Goal: Information Seeking & Learning: Find contact information

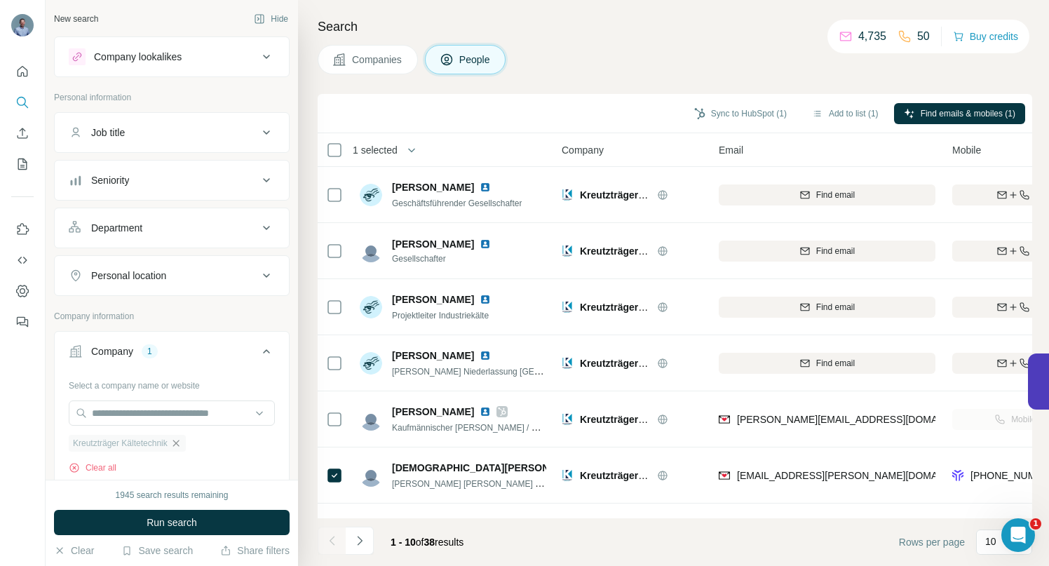
scroll to position [105, 0]
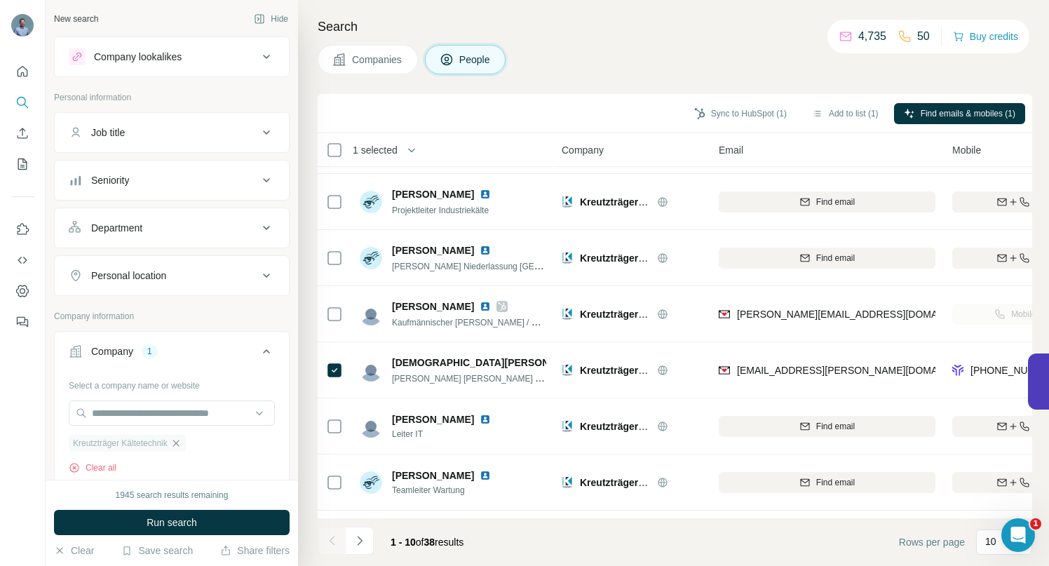
click at [182, 445] on icon "button" at bounding box center [175, 442] width 11 height 11
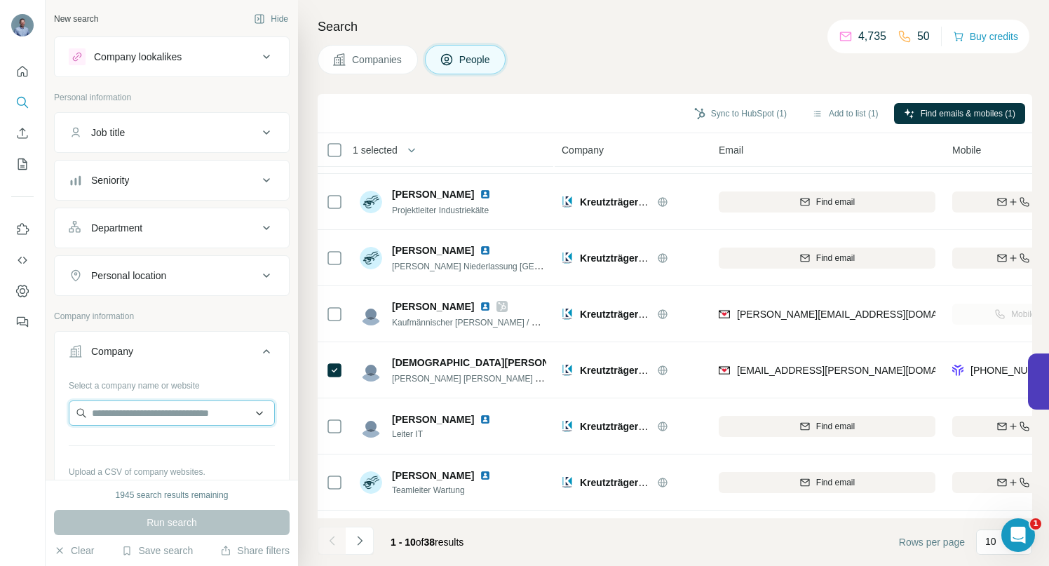
click at [176, 412] on input "text" at bounding box center [172, 412] width 206 height 25
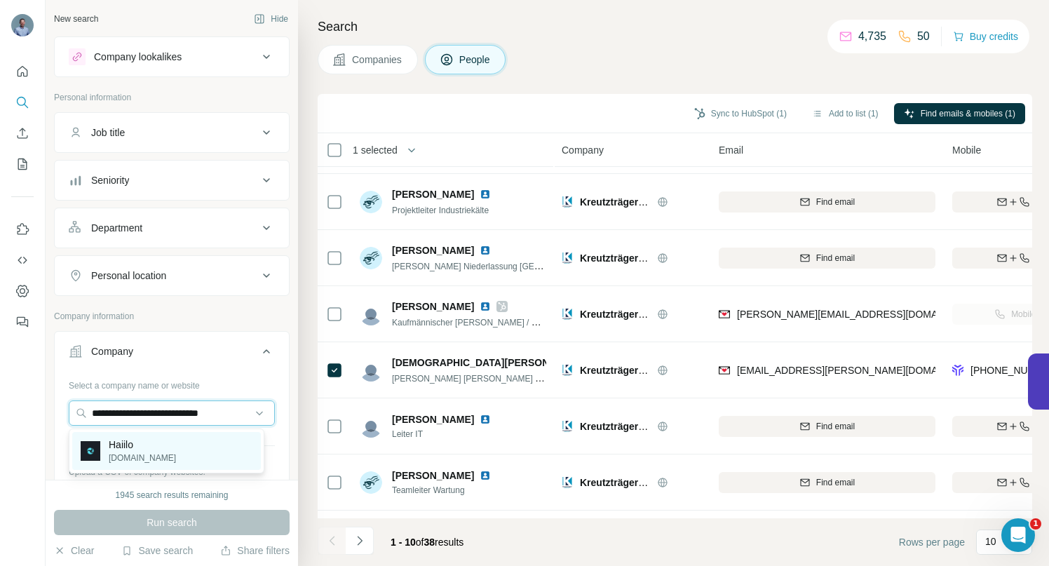
type input "**********"
click at [126, 449] on p "Haiilo" at bounding box center [142, 444] width 67 height 14
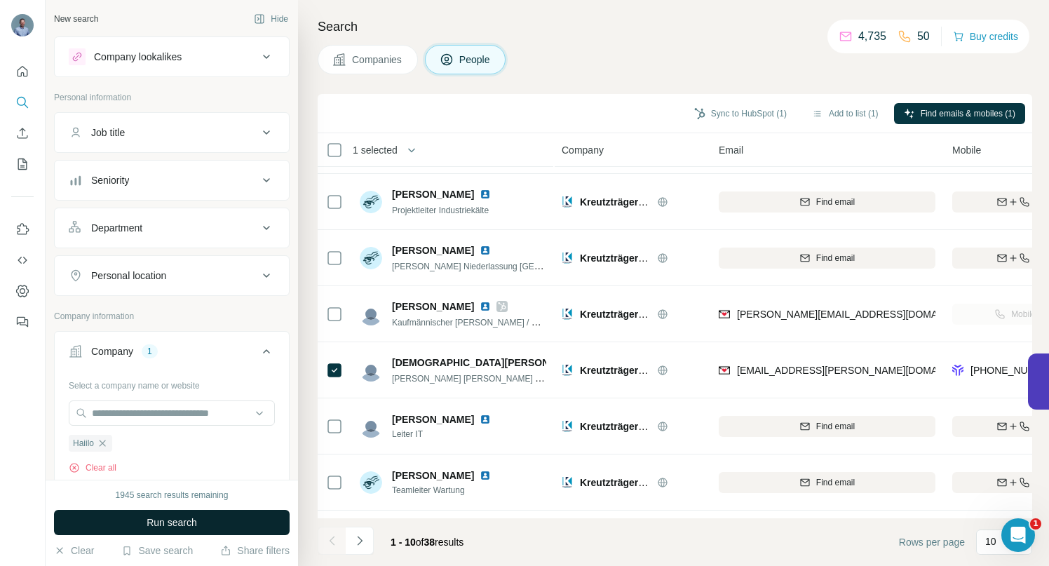
click at [154, 524] on span "Run search" at bounding box center [172, 522] width 50 height 14
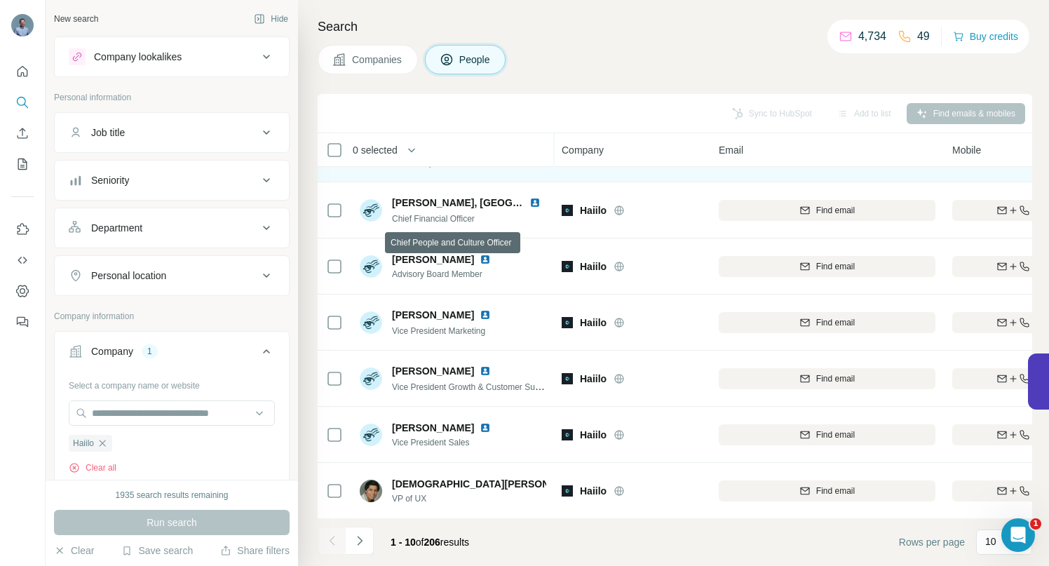
scroll to position [217, 0]
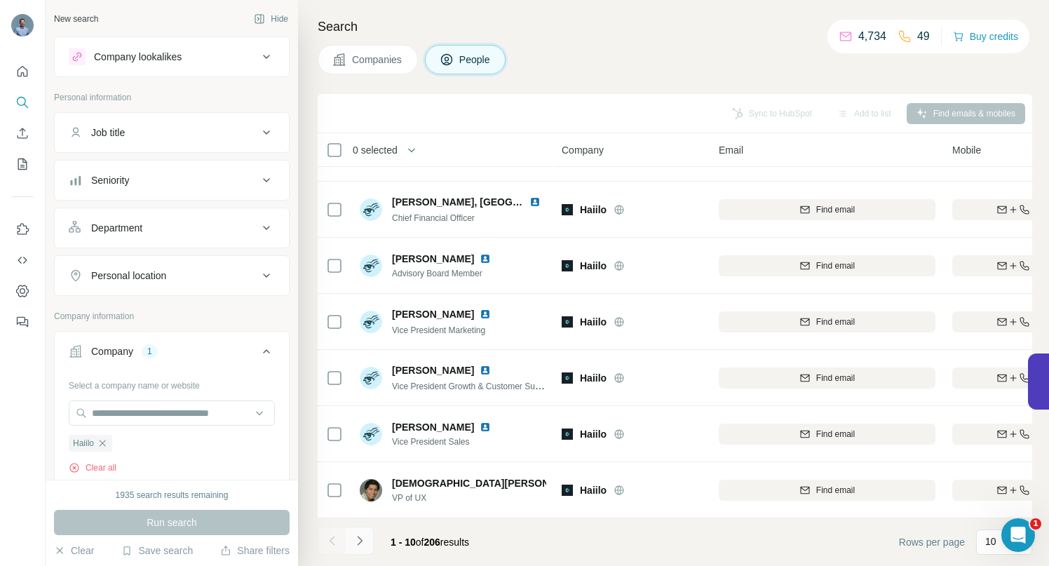
click at [363, 546] on icon "Navigate to next page" at bounding box center [360, 541] width 14 height 14
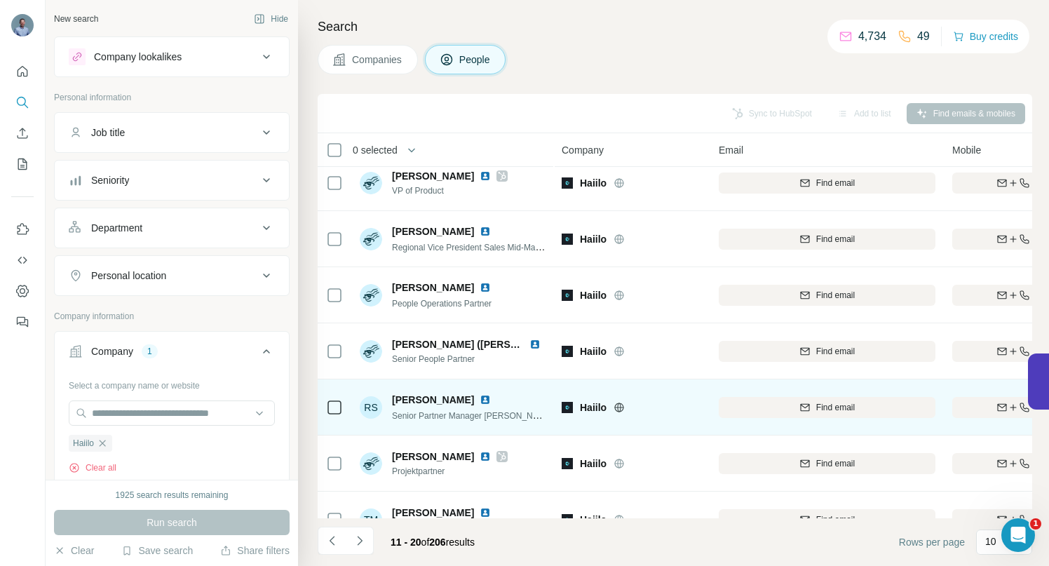
scroll to position [42, 0]
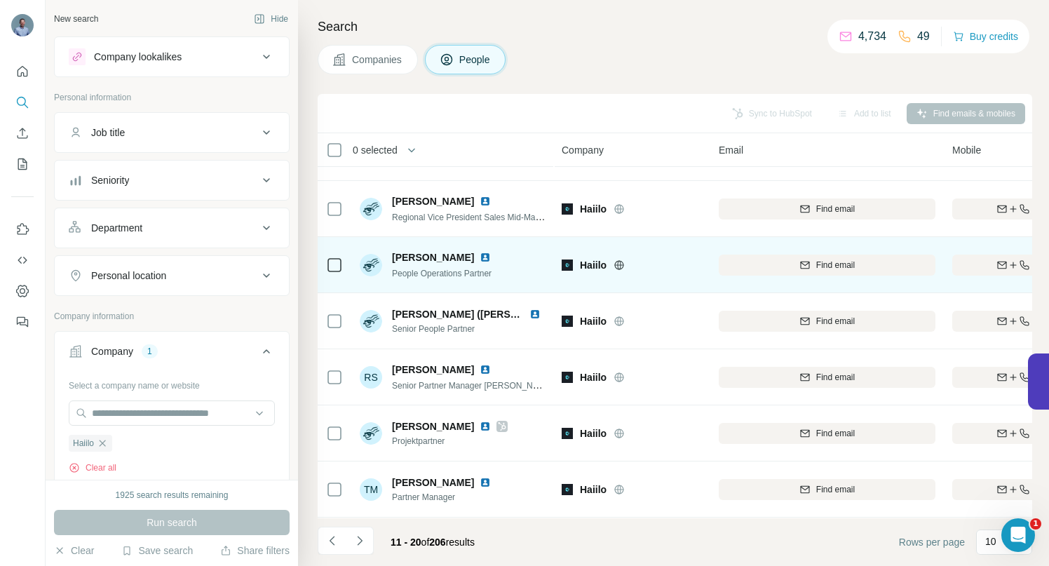
click at [480, 257] on img at bounding box center [485, 257] width 11 height 11
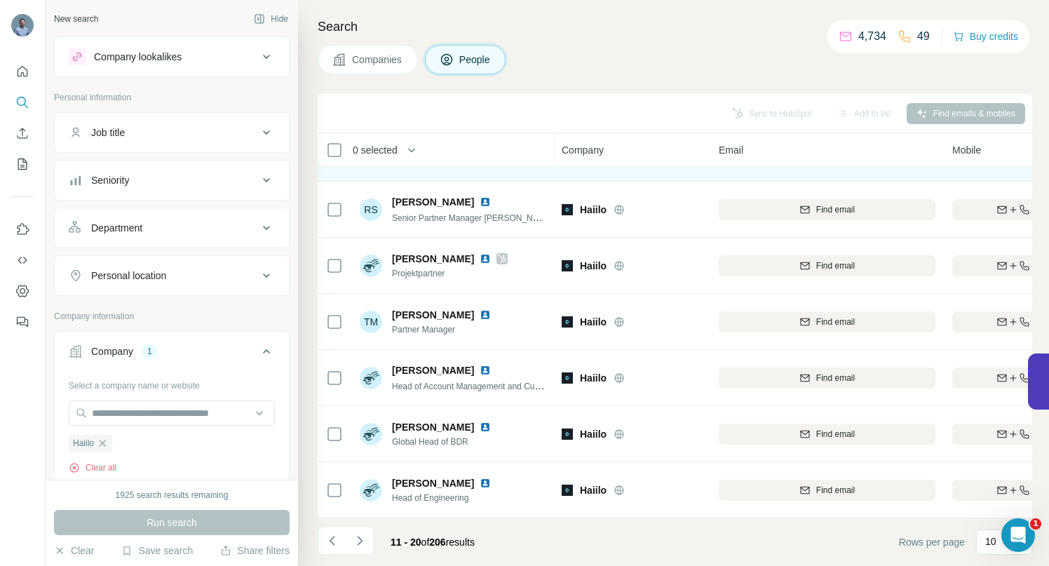
scroll to position [217, 0]
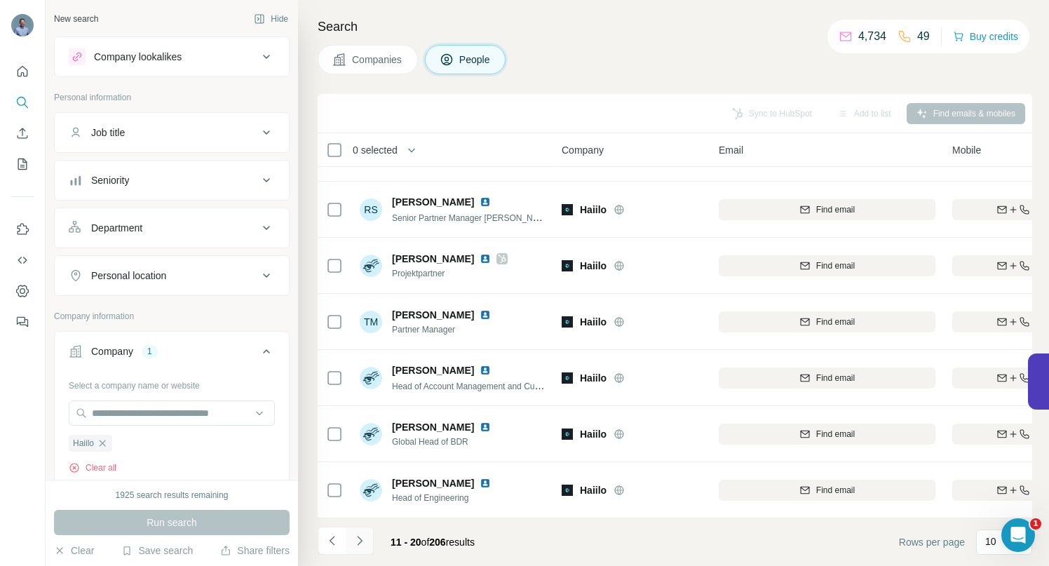
click at [359, 551] on button "Navigate to next page" at bounding box center [360, 540] width 28 height 28
drag, startPoint x: 362, startPoint y: 540, endPoint x: 367, endPoint y: 531, distance: 10.0
click at [362, 540] on icon "Navigate to next page" at bounding box center [360, 541] width 14 height 14
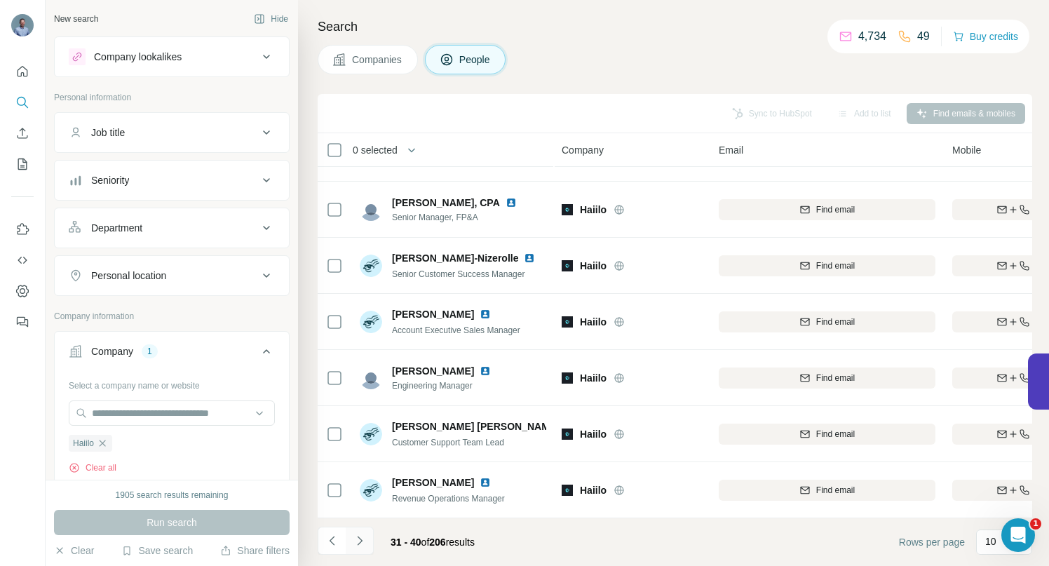
click at [358, 543] on icon "Navigate to next page" at bounding box center [359, 540] width 5 height 9
click at [365, 548] on button "Navigate to next page" at bounding box center [360, 540] width 28 height 28
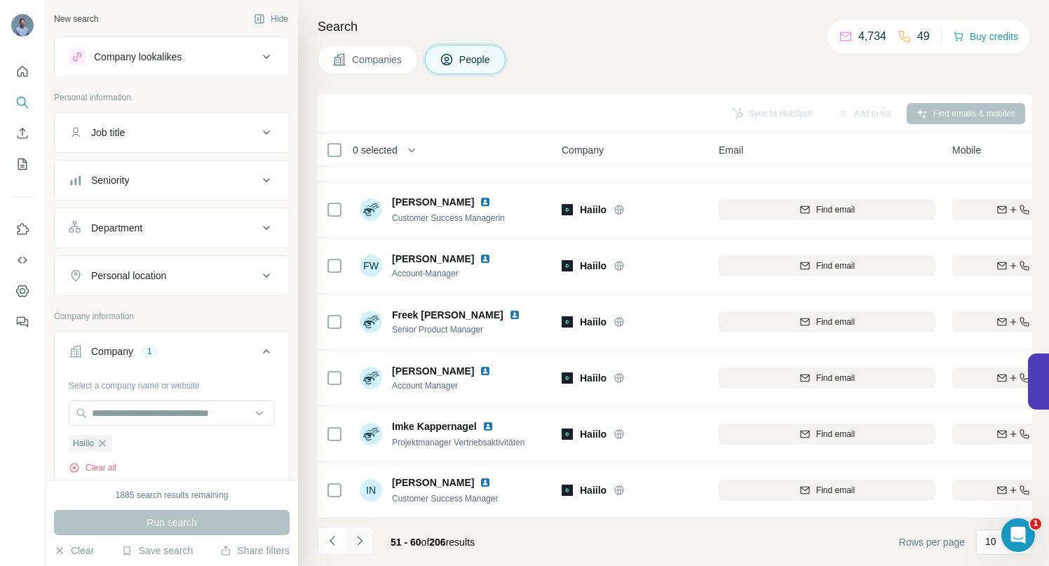
click at [360, 541] on icon "Navigate to next page" at bounding box center [360, 541] width 14 height 14
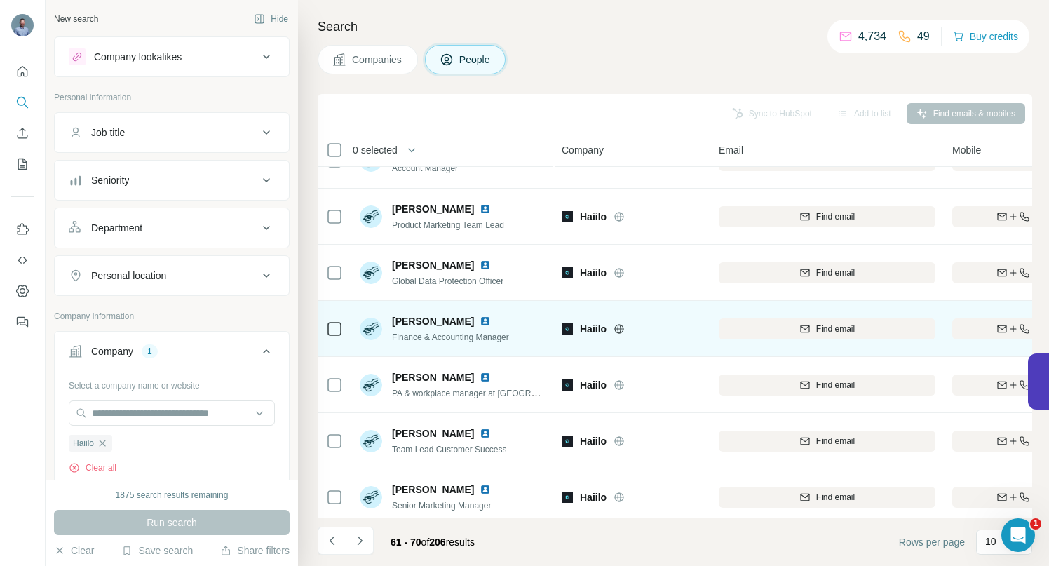
scroll to position [0, 0]
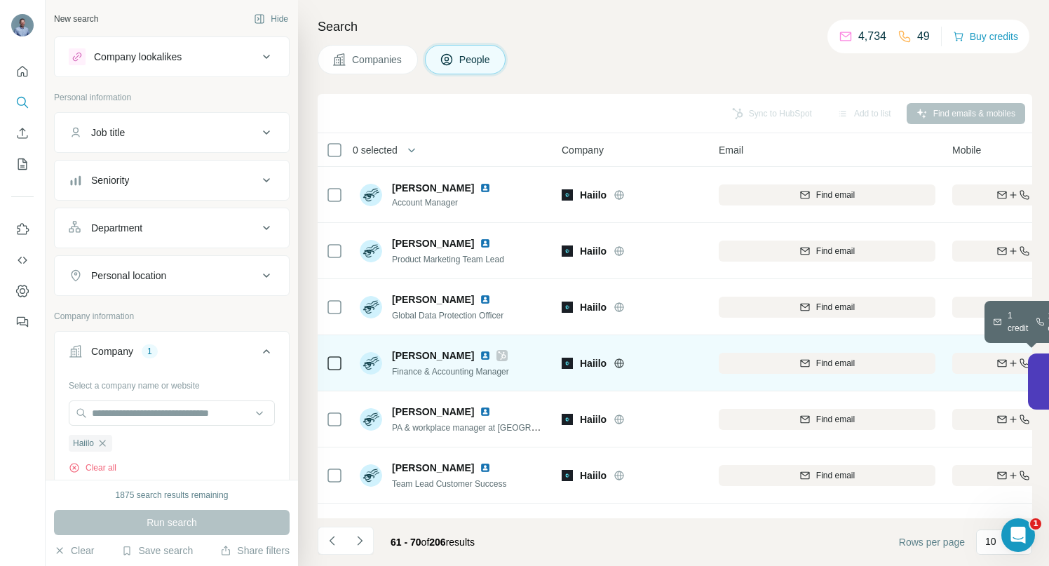
click at [1007, 366] on icon "button" at bounding box center [1012, 363] width 11 height 11
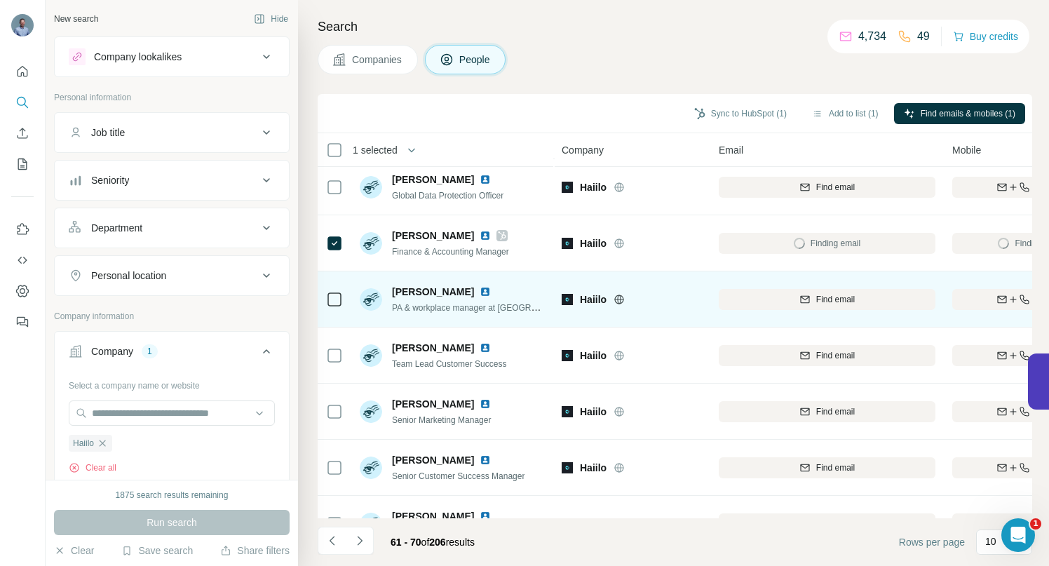
scroll to position [217, 0]
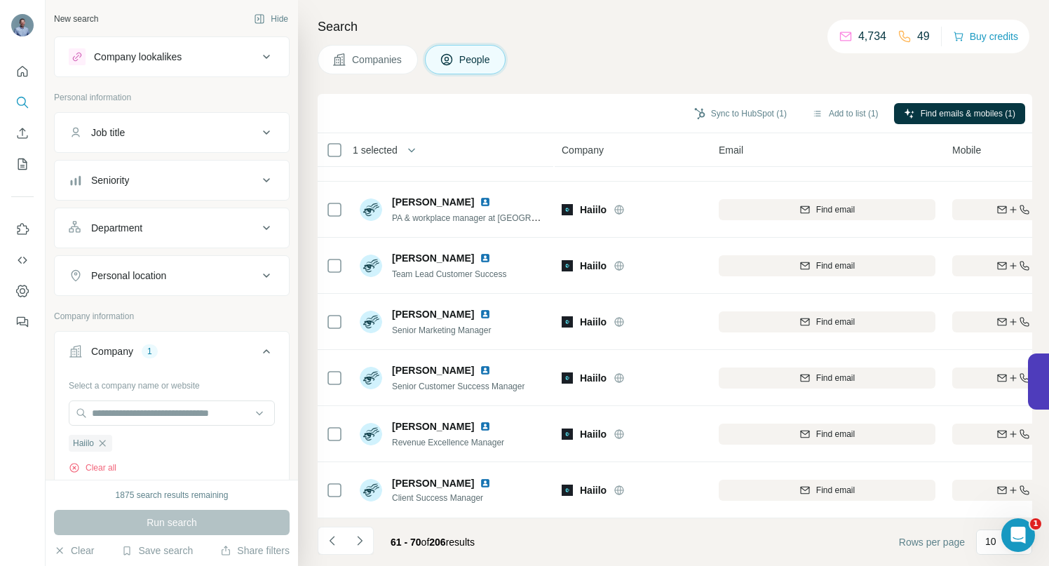
click at [360, 545] on icon "Navigate to next page" at bounding box center [360, 541] width 14 height 14
click at [359, 536] on icon "Navigate to next page" at bounding box center [360, 541] width 14 height 14
click at [363, 538] on icon "Navigate to next page" at bounding box center [360, 541] width 14 height 14
click at [258, 276] on icon at bounding box center [266, 275] width 17 height 17
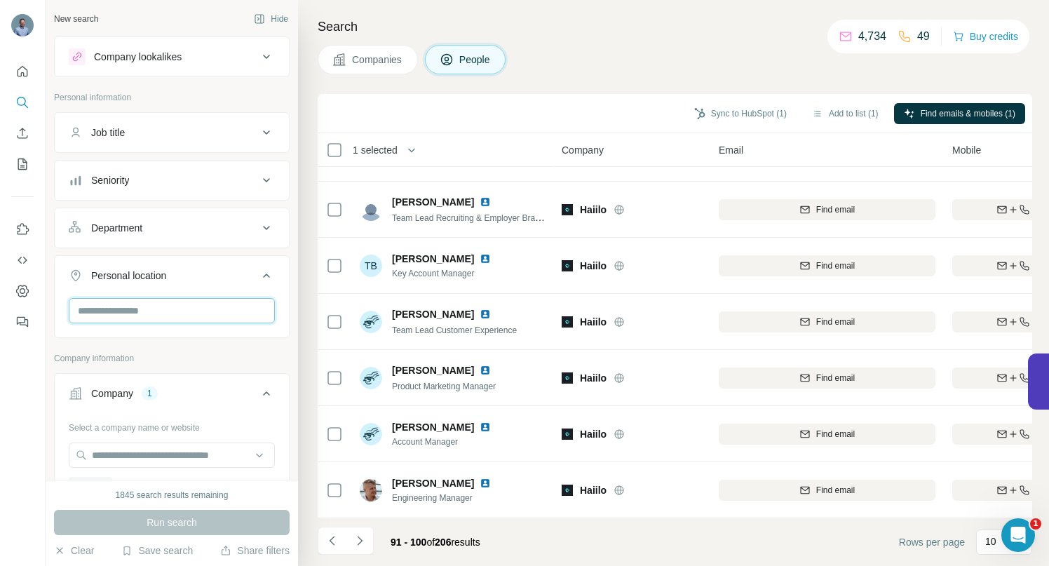
click at [174, 317] on input "text" at bounding box center [172, 310] width 206 height 25
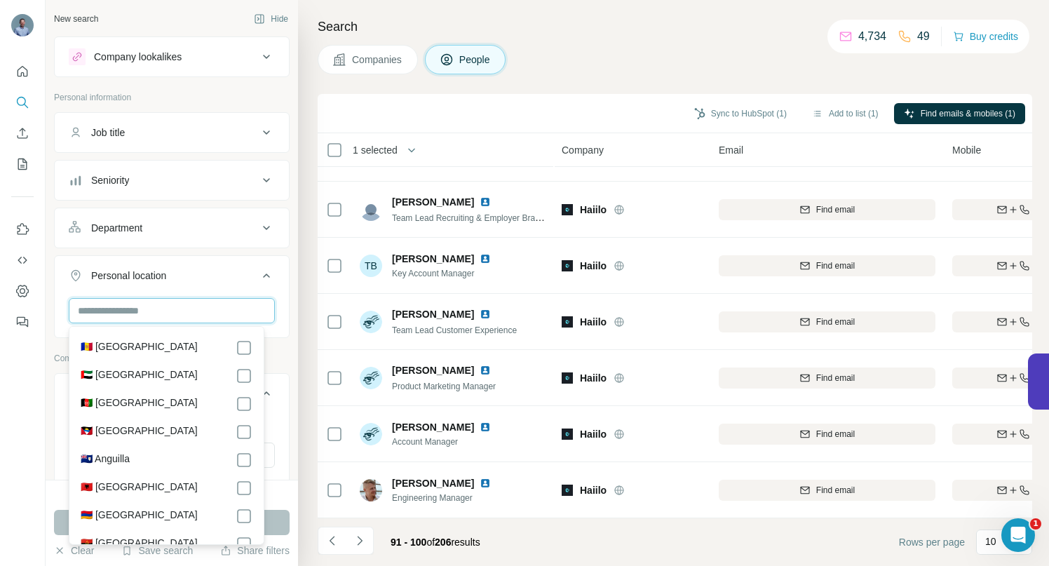
type input "*"
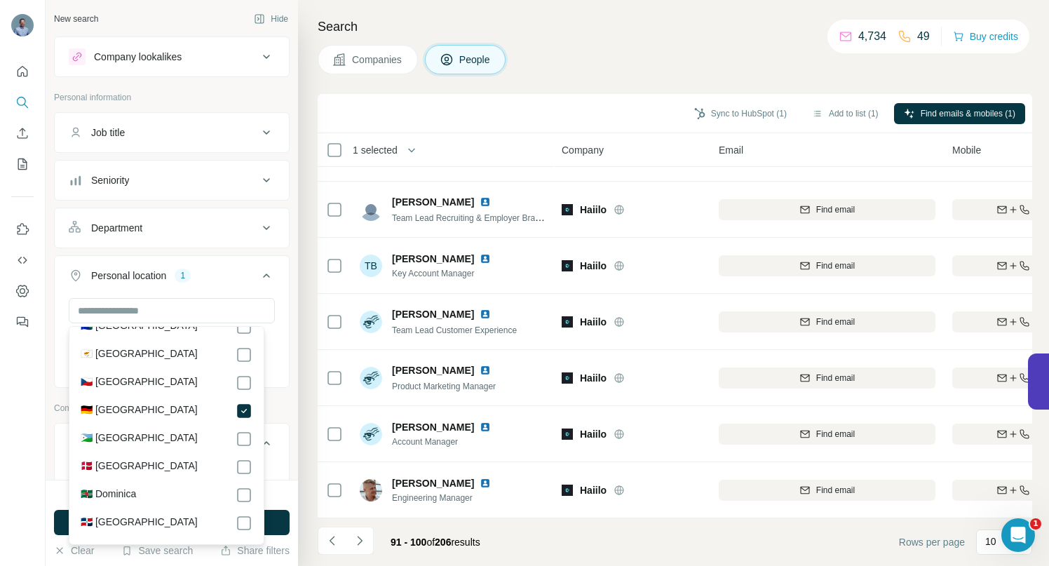
click at [31, 416] on div at bounding box center [23, 283] width 46 height 566
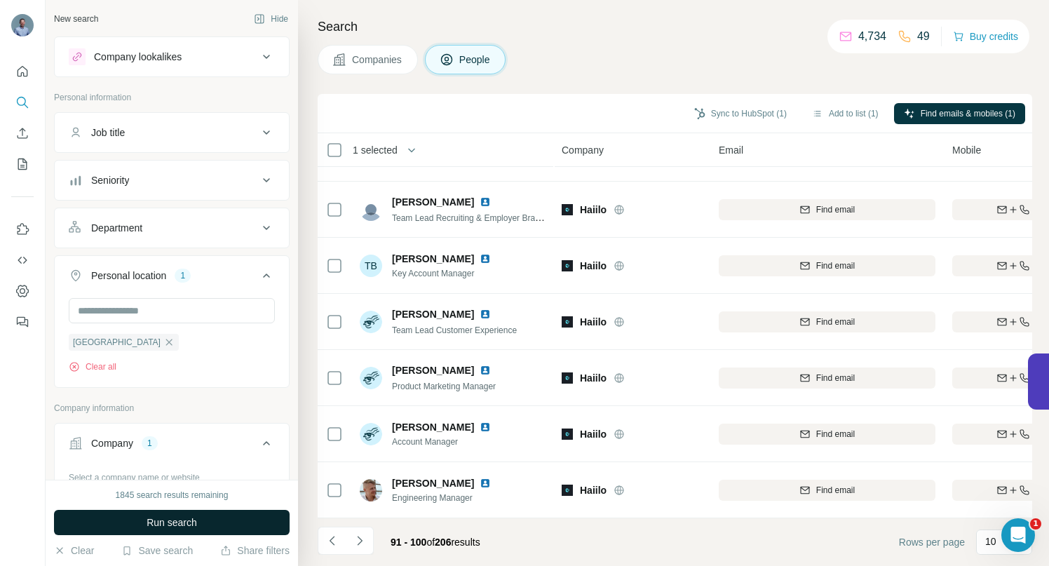
click at [159, 522] on span "Run search" at bounding box center [172, 522] width 50 height 14
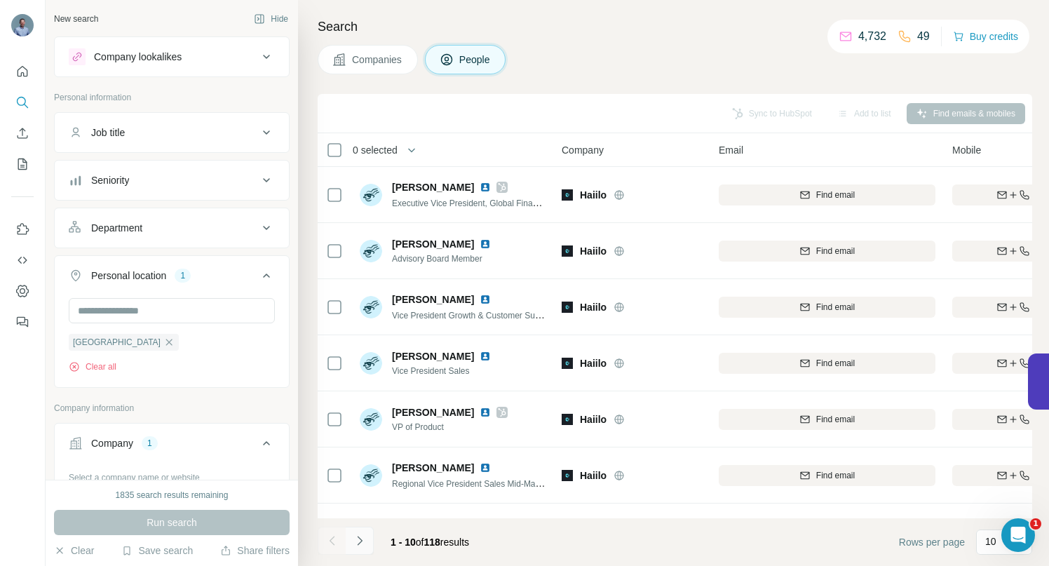
click at [361, 543] on icon "Navigate to next page" at bounding box center [360, 541] width 14 height 14
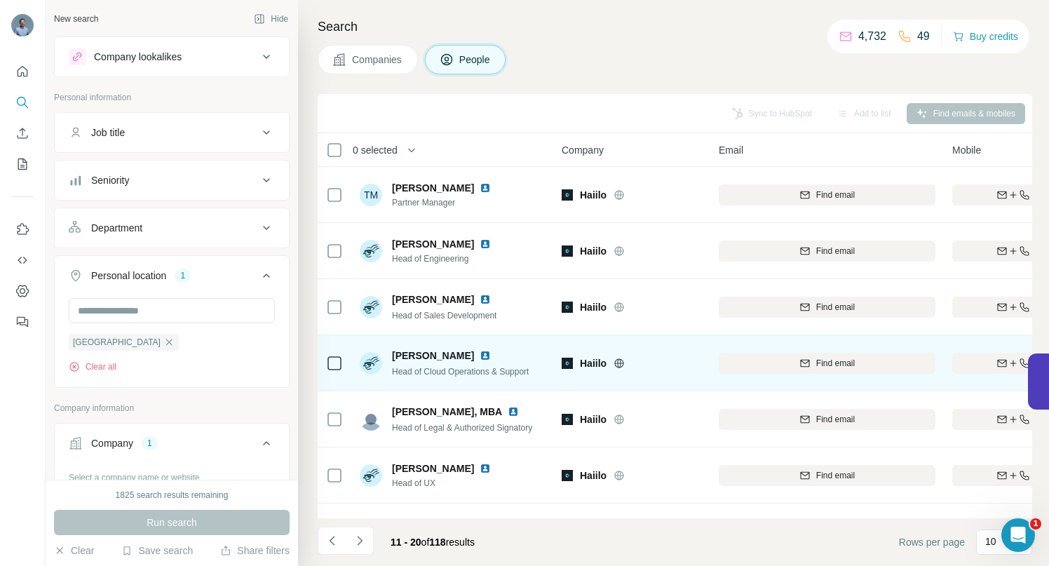
scroll to position [217, 0]
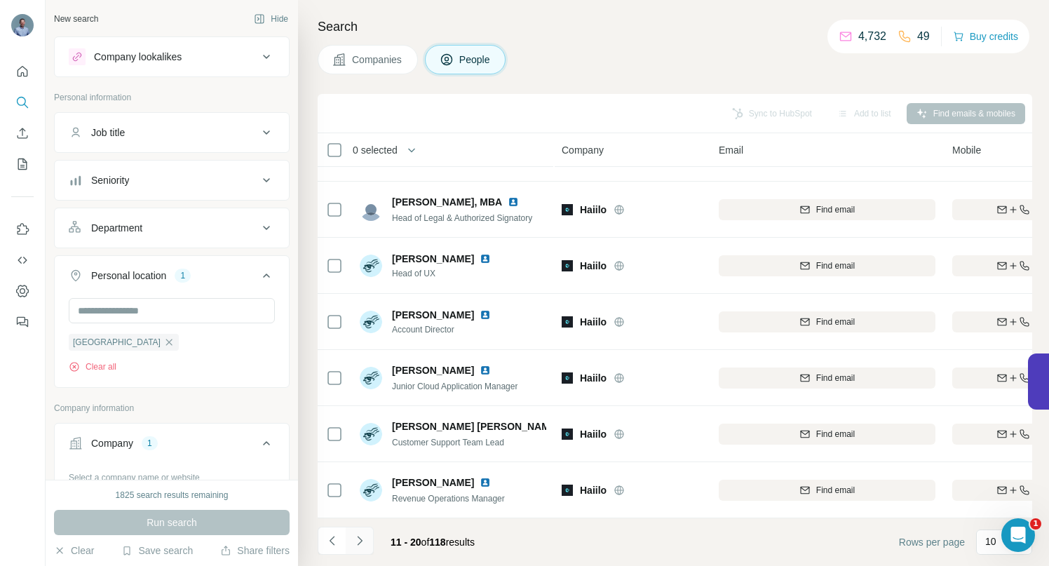
click at [359, 541] on icon "Navigate to next page" at bounding box center [360, 541] width 14 height 14
click at [360, 538] on icon "Navigate to next page" at bounding box center [359, 540] width 5 height 9
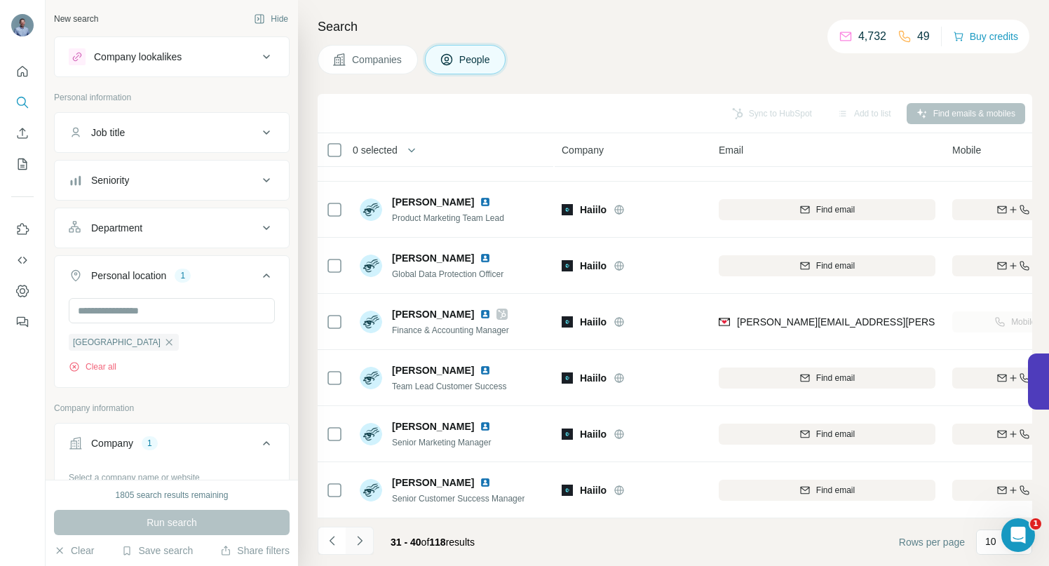
click at [362, 538] on icon "Navigate to next page" at bounding box center [360, 541] width 14 height 14
click at [367, 541] on button "Navigate to next page" at bounding box center [360, 540] width 28 height 28
click at [361, 539] on icon "Navigate to next page" at bounding box center [360, 541] width 14 height 14
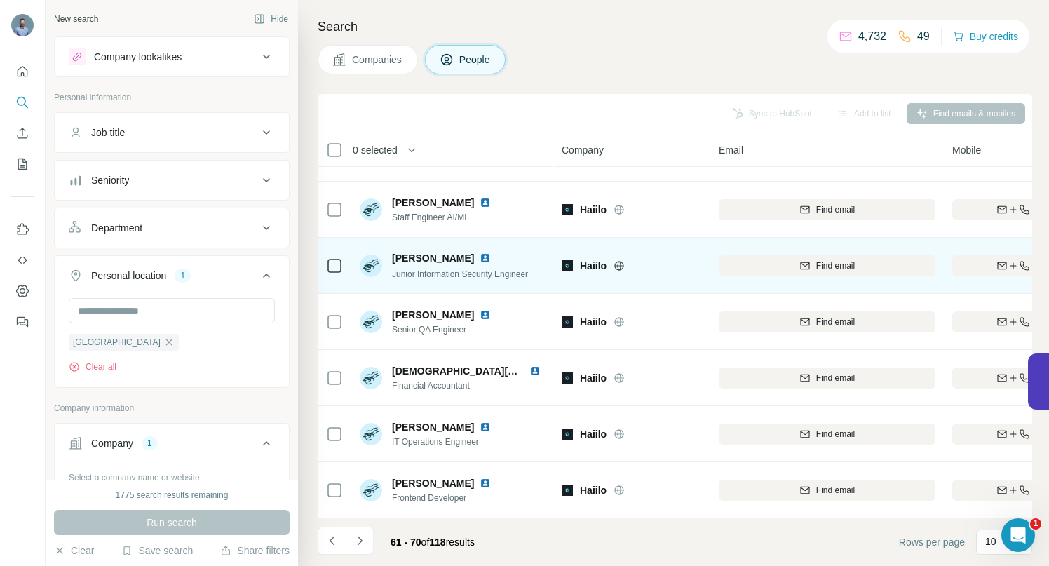
scroll to position [0, 0]
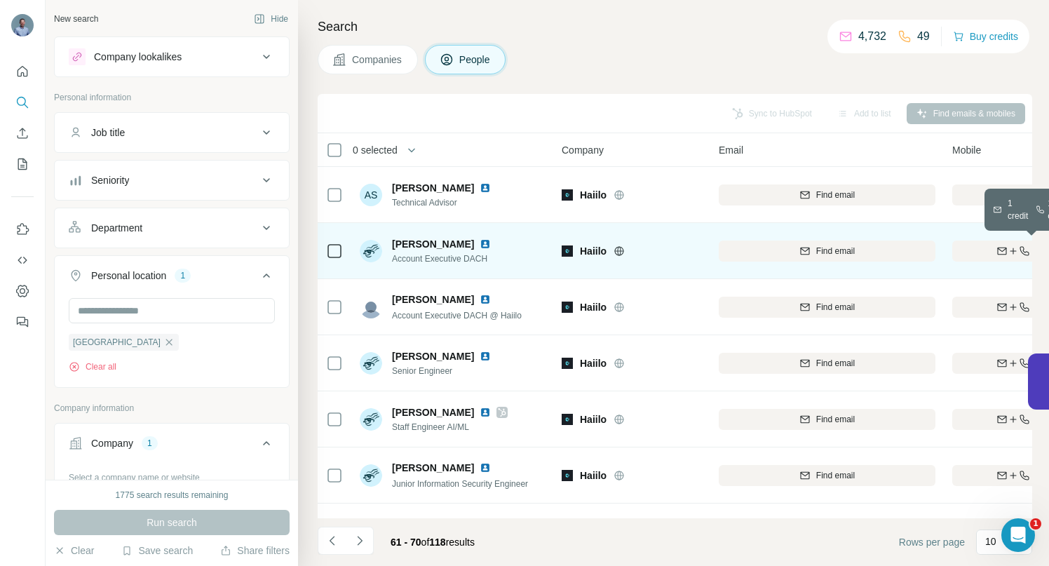
click at [996, 253] on icon "button" at bounding box center [1001, 250] width 11 height 11
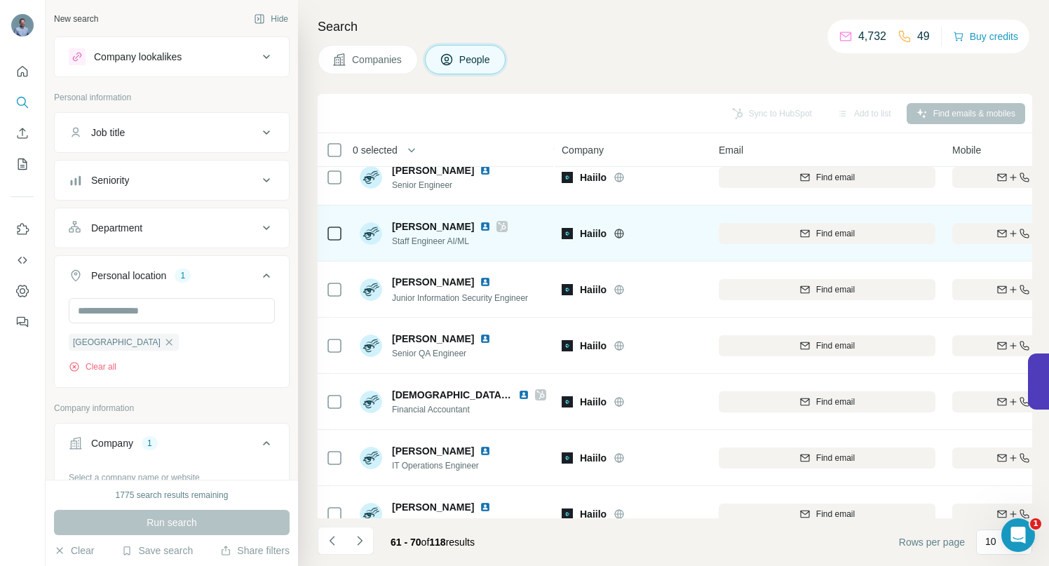
scroll to position [217, 0]
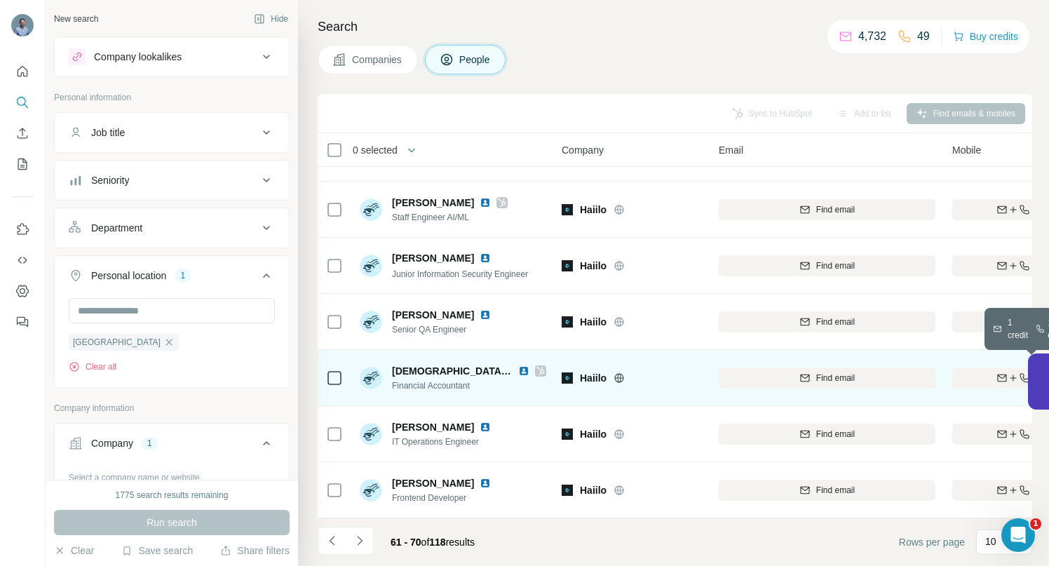
click at [1007, 374] on icon "button" at bounding box center [1012, 377] width 11 height 11
click at [358, 542] on icon "Navigate to next page" at bounding box center [360, 541] width 14 height 14
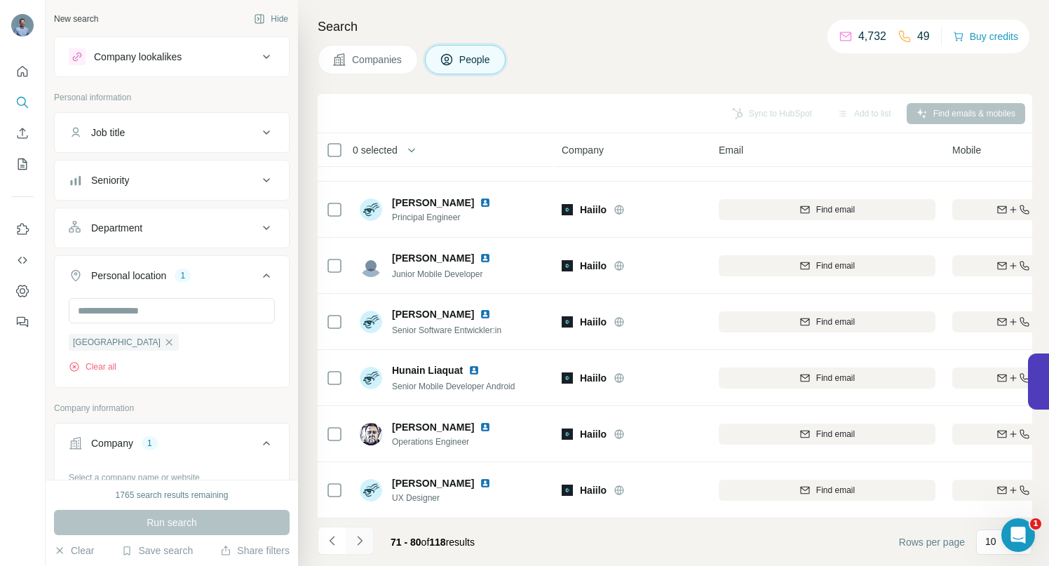
click at [359, 544] on icon "Navigate to next page" at bounding box center [360, 541] width 14 height 14
click at [361, 541] on icon "Navigate to next page" at bounding box center [360, 541] width 14 height 14
click at [367, 543] on button "Navigate to next page" at bounding box center [360, 540] width 28 height 28
click at [365, 546] on icon "Navigate to next page" at bounding box center [360, 541] width 14 height 14
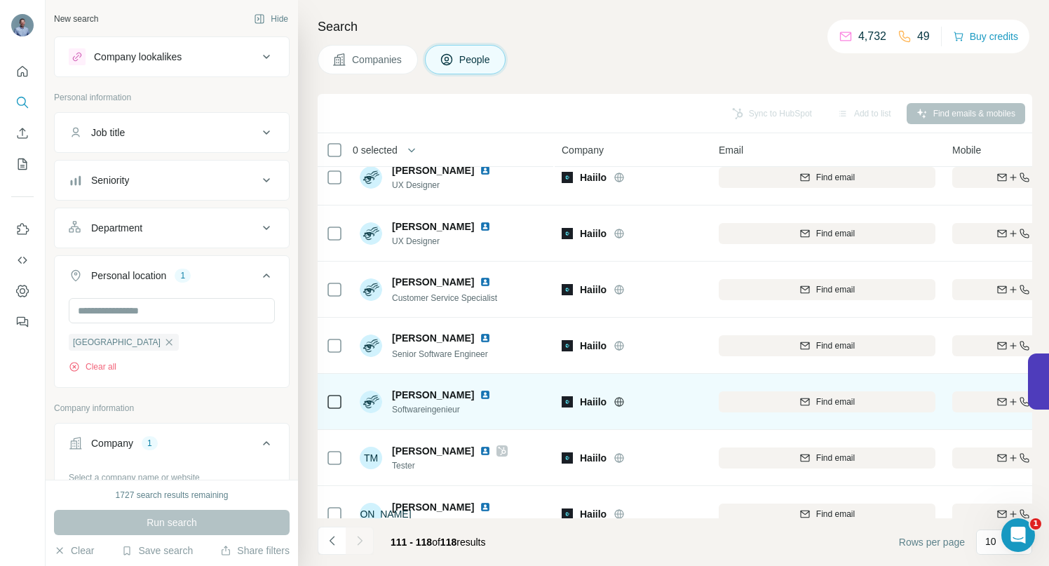
scroll to position [105, 0]
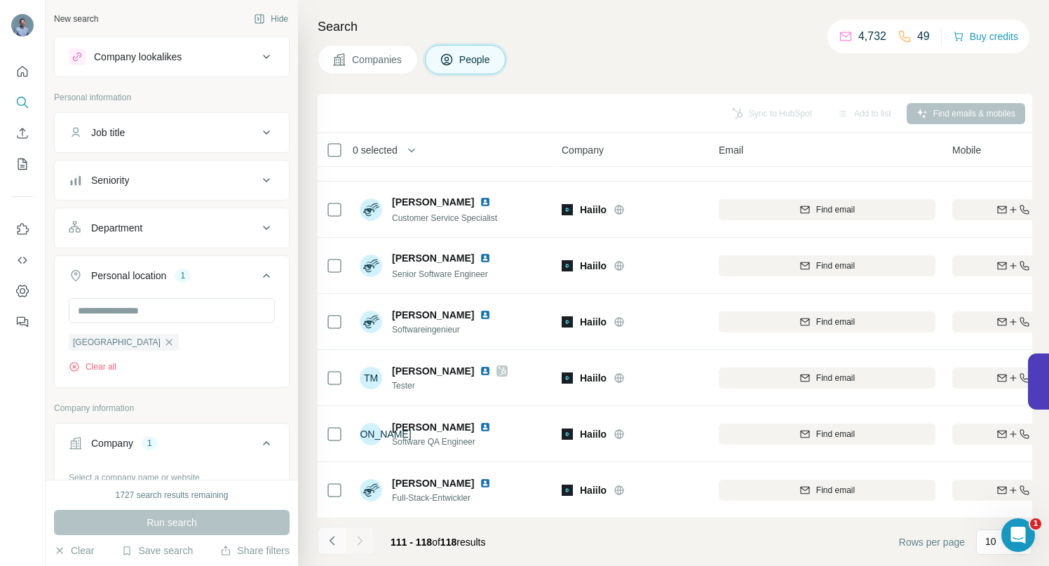
click at [331, 539] on icon "Navigate to previous page" at bounding box center [331, 540] width 5 height 9
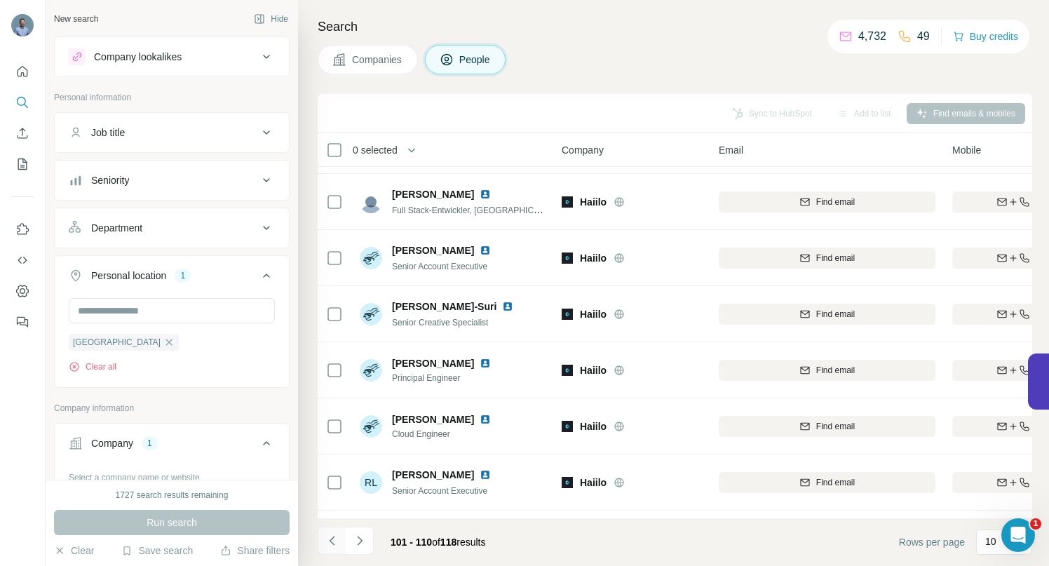
click at [331, 539] on icon "Navigate to previous page" at bounding box center [331, 540] width 5 height 9
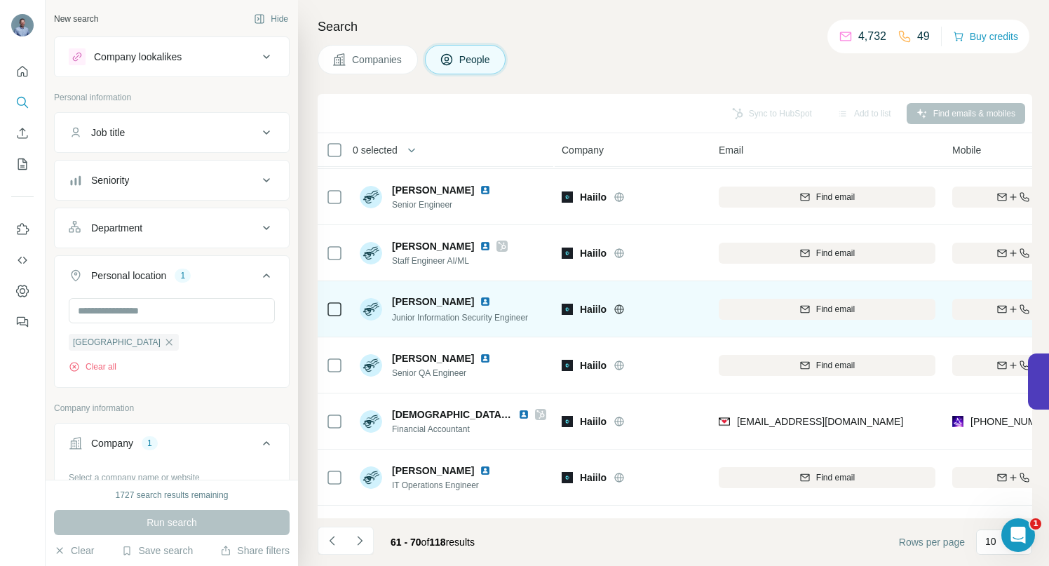
scroll to position [200, 0]
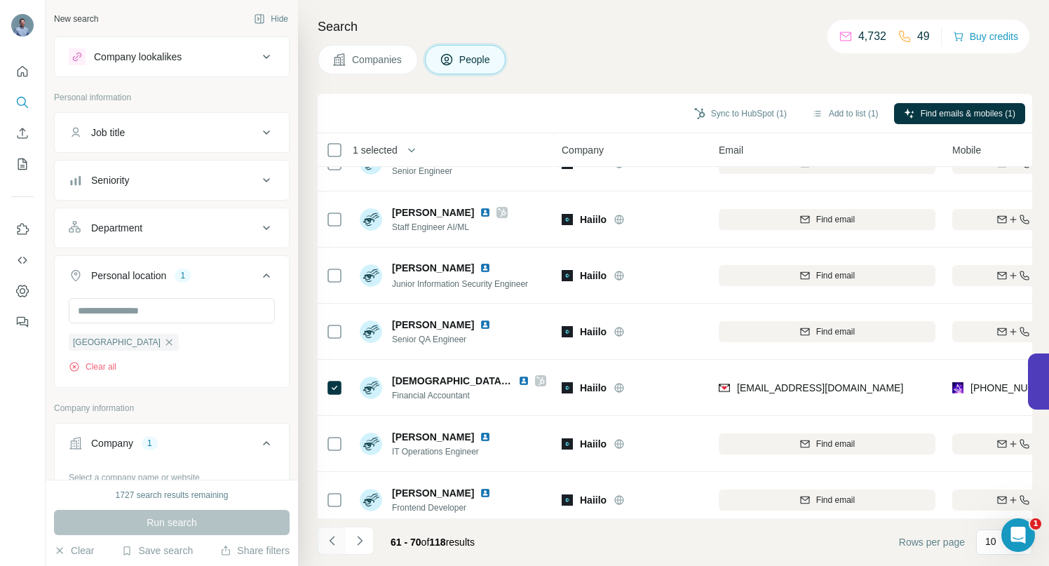
click at [335, 542] on icon "Navigate to previous page" at bounding box center [332, 541] width 14 height 14
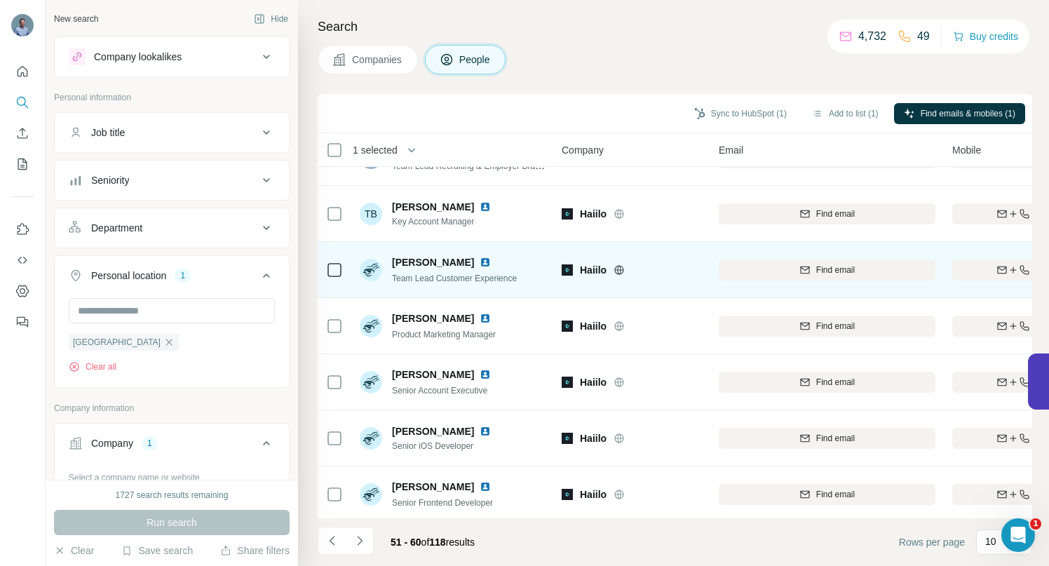
scroll to position [217, 0]
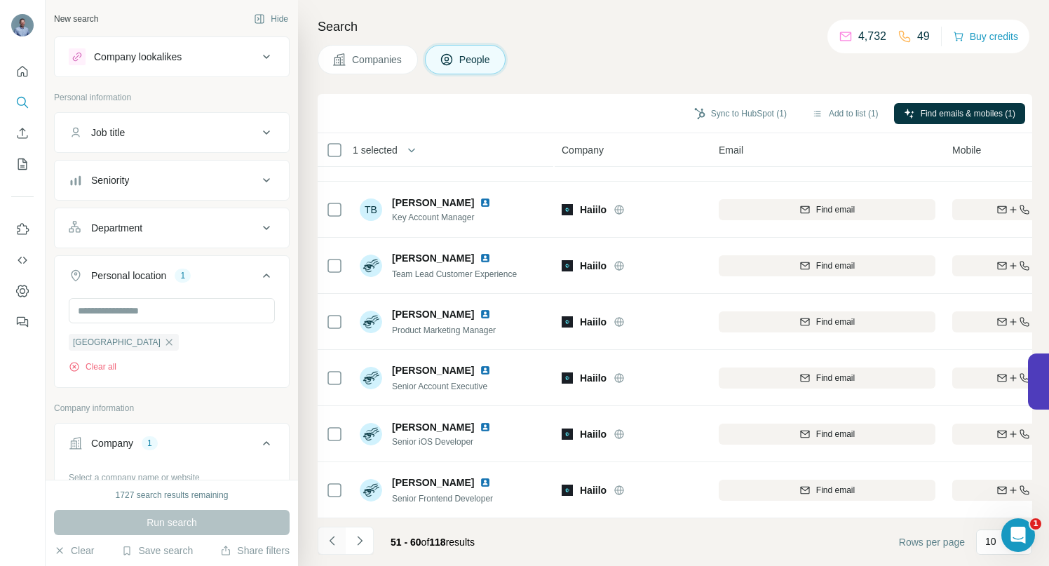
click at [330, 542] on icon "Navigate to previous page" at bounding box center [332, 541] width 14 height 14
click at [332, 544] on icon "Navigate to previous page" at bounding box center [332, 541] width 14 height 14
click at [331, 542] on icon "Navigate to previous page" at bounding box center [331, 540] width 5 height 9
click at [740, 116] on button "Sync to HubSpot (1)" at bounding box center [740, 113] width 112 height 21
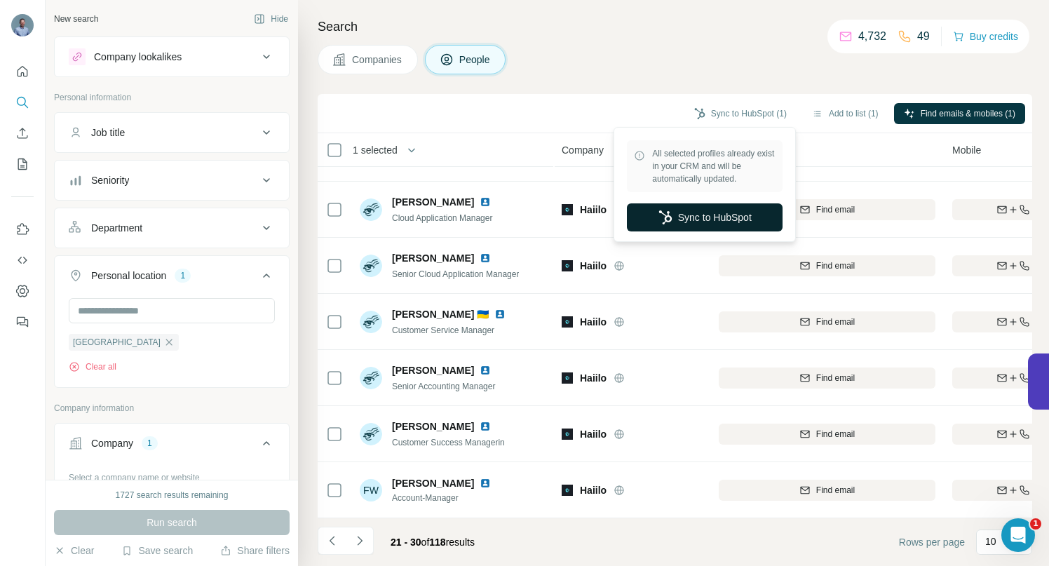
click at [701, 222] on button "Sync to HubSpot" at bounding box center [705, 217] width 156 height 28
